Goal: Find specific page/section: Find specific page/section

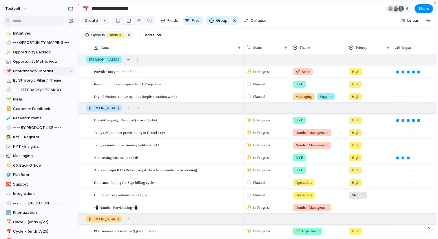
scroll to position [100, 0]
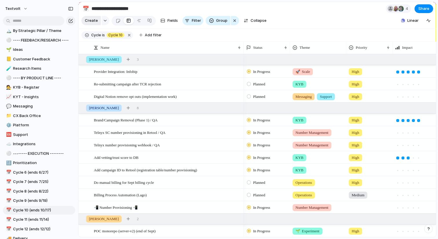
click at [86, 23] on span "Create" at bounding box center [91, 21] width 13 height 6
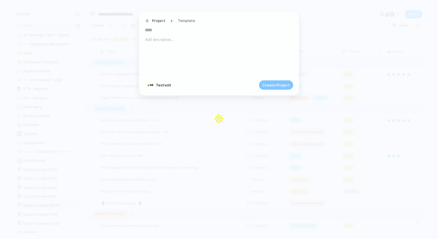
type input "*"
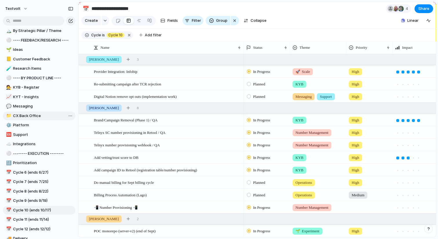
scroll to position [179, 0]
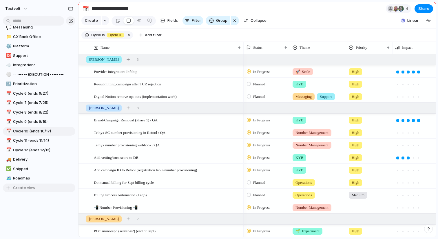
click at [27, 187] on span "Create view" at bounding box center [24, 188] width 22 height 6
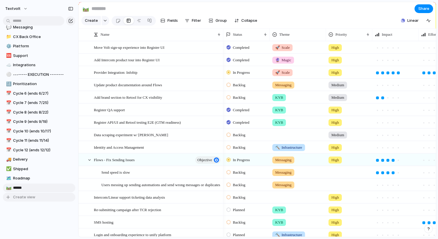
type input "*******"
click at [23, 208] on div "Keep using Index You're approaching the free limit of 300 items Upgrade plan" at bounding box center [39, 217] width 78 height 39
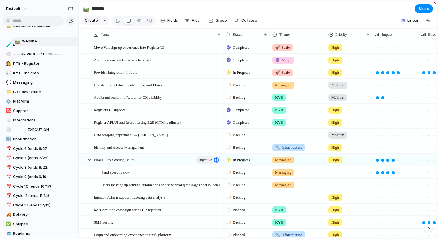
scroll to position [129, 0]
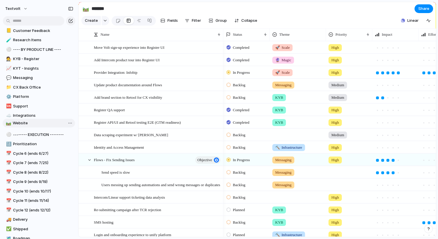
drag, startPoint x: 28, startPoint y: 186, endPoint x: 28, endPoint y: 122, distance: 64.4
click at [28, 122] on div "💫 Initiatives ⚪ --- OPPORTUNITY MAPPING --- 🪄 Opportunity Backlog 📊 Opportunity…" at bounding box center [39, 101] width 73 height 301
click at [87, 10] on div "🛤️" at bounding box center [86, 9] width 6 height 8
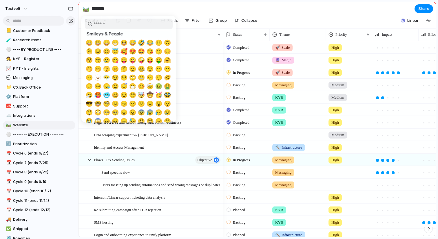
click at [122, 27] on input "search" at bounding box center [129, 24] width 88 height 11
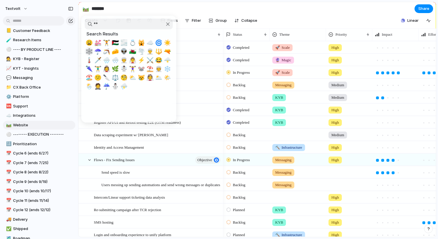
type input "**"
click at [89, 50] on span "🕸️" at bounding box center [89, 51] width 7 height 7
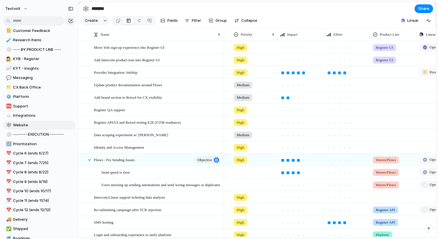
scroll to position [0, 137]
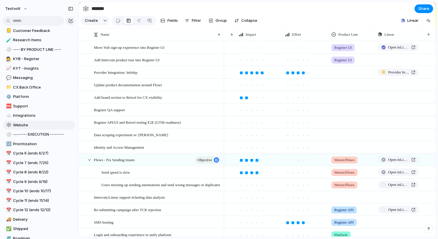
click at [352, 76] on div at bounding box center [352, 72] width 46 height 12
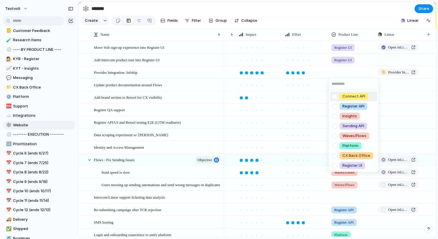
click at [25, 108] on div "Connect API Register API Insights Sending API Waves/Flows Platform CX Back Offi…" at bounding box center [219, 119] width 438 height 239
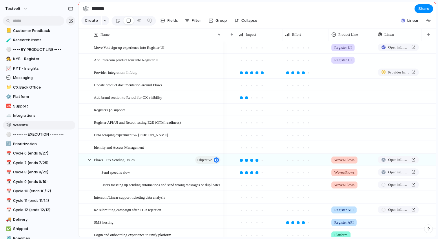
click at [340, 77] on div at bounding box center [352, 72] width 46 height 12
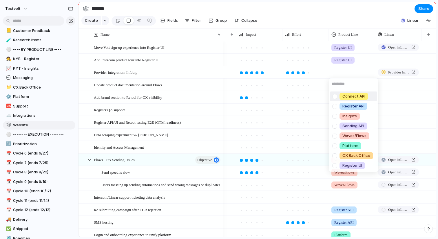
click at [430, 37] on div "Connect API Register API Insights Sending API Waves/Flows Platform CX Back Offi…" at bounding box center [219, 119] width 438 height 239
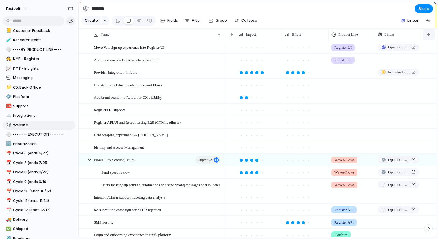
click at [430, 37] on button "button" at bounding box center [429, 34] width 12 height 10
type input "***"
click at [325, 97] on div "*** Theme Added Add 'the'" at bounding box center [219, 119] width 438 height 239
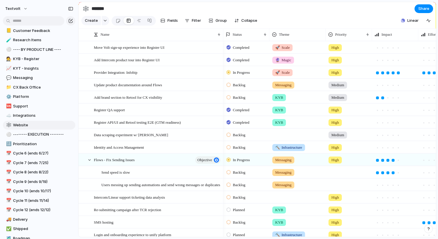
scroll to position [0, 0]
click at [305, 129] on div at bounding box center [298, 134] width 56 height 10
type input "*"
type input "*******"
click at [291, 136] on div "Website" at bounding box center [282, 134] width 18 height 7
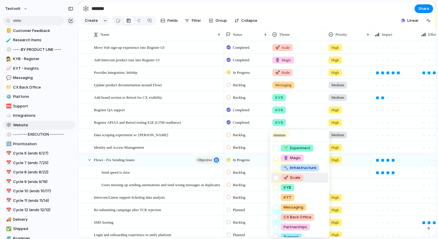
scroll to position [46, 0]
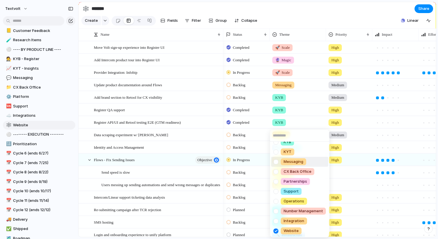
click at [305, 115] on div "🌱 Experiment 🔮 Magic 🔨 Infrastructure 🚀 Scale KYB KYT Messaging CX Back Office …" at bounding box center [219, 119] width 438 height 239
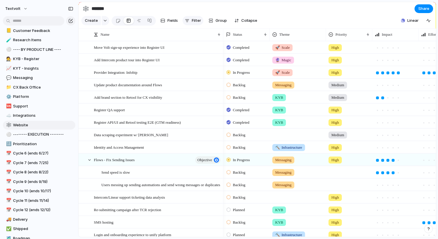
click at [200, 21] on span "Filter" at bounding box center [196, 21] width 9 height 6
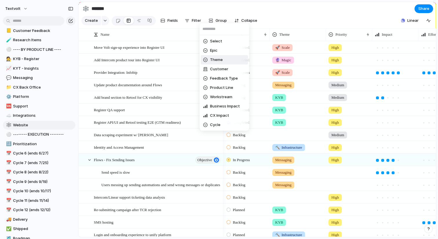
click at [225, 61] on li "Theme" at bounding box center [224, 59] width 47 height 9
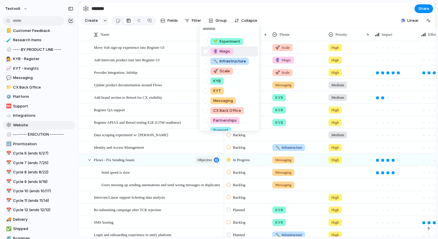
scroll to position [55, 0]
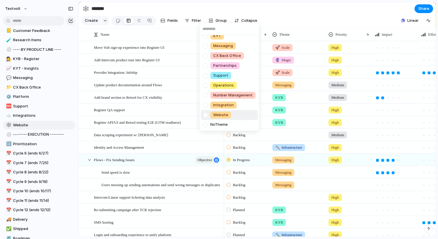
click at [214, 114] on span "Website" at bounding box center [220, 115] width 15 height 6
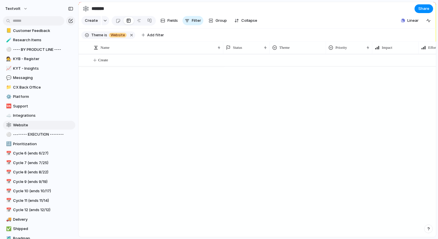
click at [305, 23] on section "Create Fields Filter Group Zoom Collapse Linear" at bounding box center [258, 22] width 358 height 14
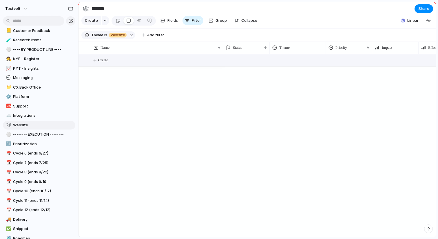
click at [97, 60] on button "Create" at bounding box center [264, 60] width 361 height 12
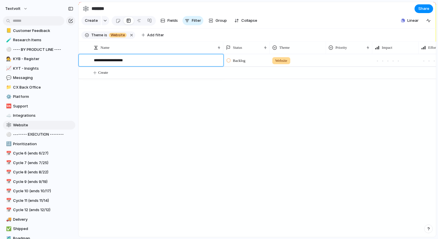
type textarea "**********"
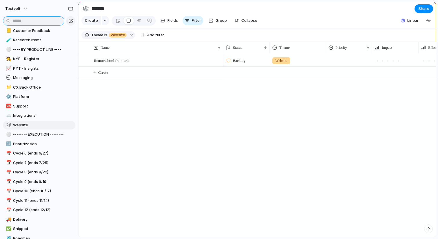
click at [45, 20] on input "text" at bounding box center [33, 20] width 61 height 9
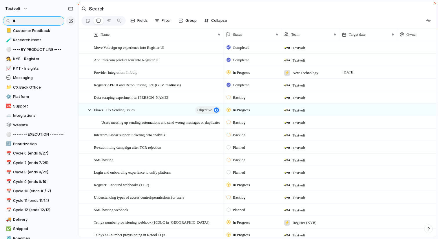
type input "*"
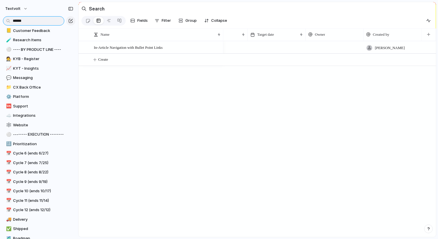
scroll to position [0, 3]
type input "******"
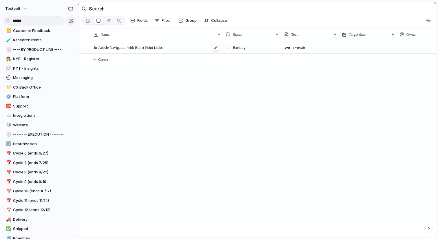
click at [148, 46] on span "In-Article Navigation with Bullet Point Links" at bounding box center [128, 47] width 69 height 7
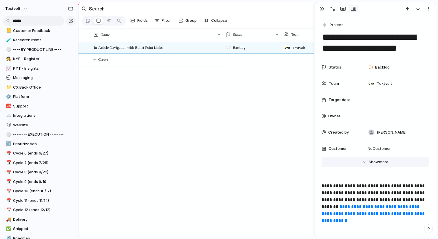
click at [375, 165] on button "Hide Show more" at bounding box center [375, 162] width 107 height 10
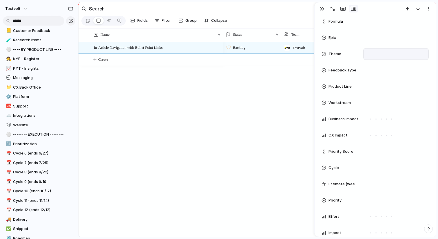
click at [371, 52] on div at bounding box center [396, 54] width 60 height 6
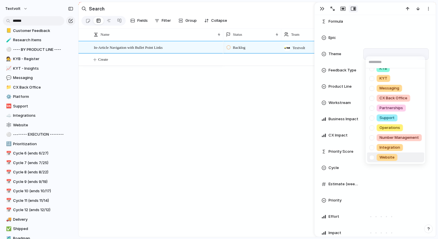
click at [388, 154] on div "Website" at bounding box center [387, 157] width 21 height 7
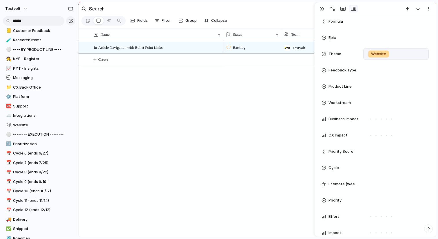
click at [252, 140] on div "Backlog Textvolt [PERSON_NAME]" at bounding box center [330, 139] width 213 height 196
click at [319, 9] on button "button" at bounding box center [322, 9] width 9 height 8
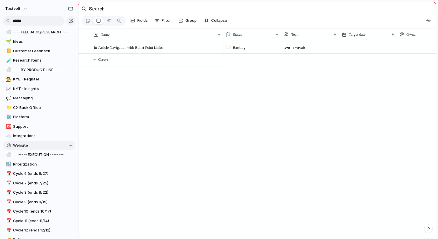
click at [23, 148] on span "Website" at bounding box center [43, 145] width 60 height 6
